Goal: Use online tool/utility: Utilize a website feature to perform a specific function

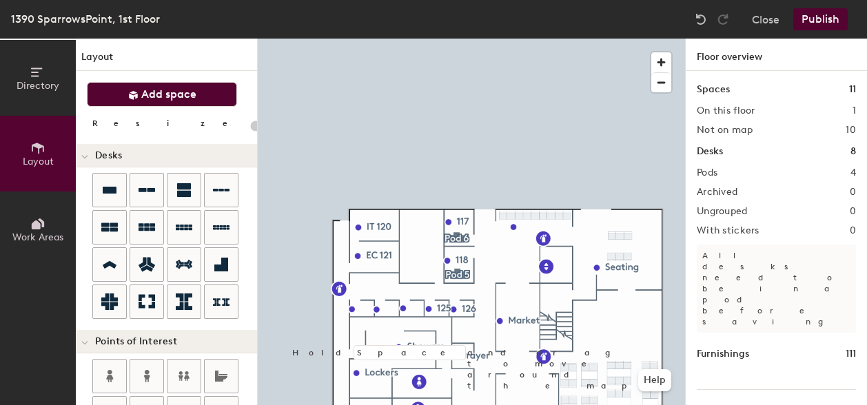
click at [189, 89] on span "Add space" at bounding box center [168, 95] width 55 height 14
click at [152, 90] on span "Add space" at bounding box center [168, 95] width 55 height 14
click at [421, 234] on div "Directory Layout Work Areas Layout Add space Resize Desks Points of Interest Fu…" at bounding box center [433, 222] width 867 height 367
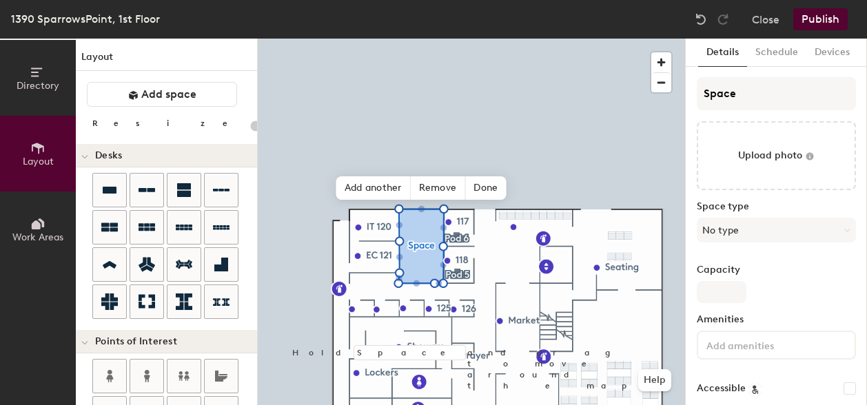
type input "20"
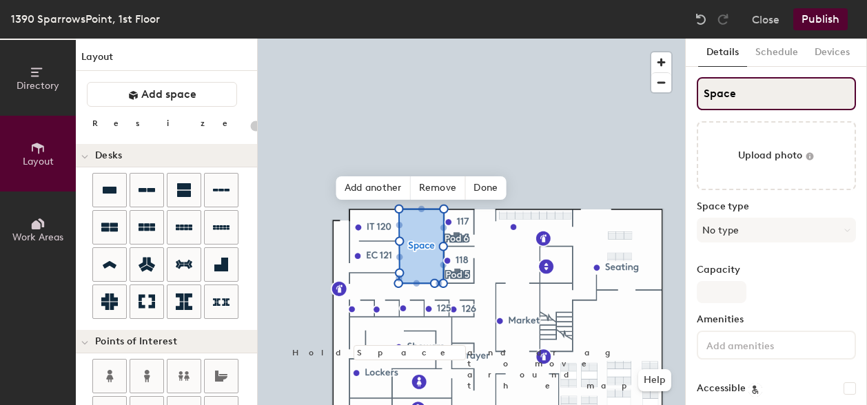
click at [758, 94] on input "Space" at bounding box center [776, 93] width 159 height 33
type input "Spac"
type input "20"
type input "Sp"
type input "20"
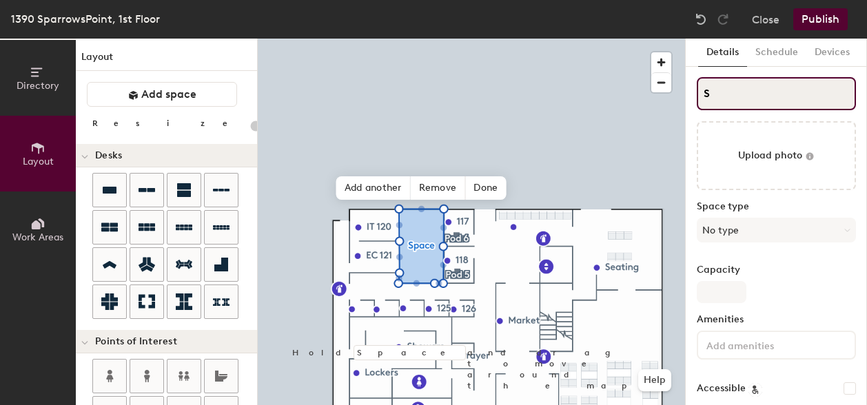
type input "S"
type input "20"
type input "S"
